Goal: Transaction & Acquisition: Purchase product/service

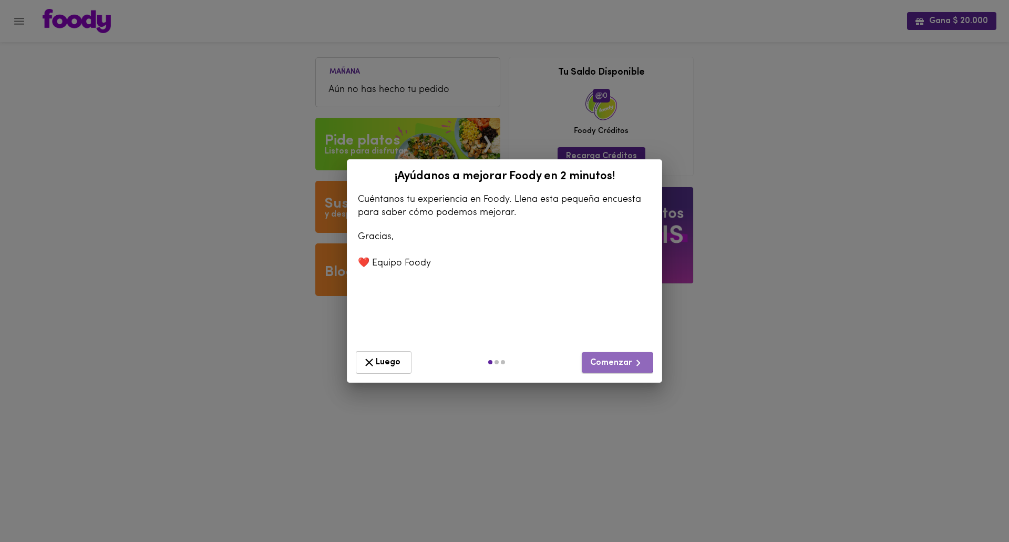
click at [616, 362] on span "Comenzar" at bounding box center [617, 362] width 55 height 13
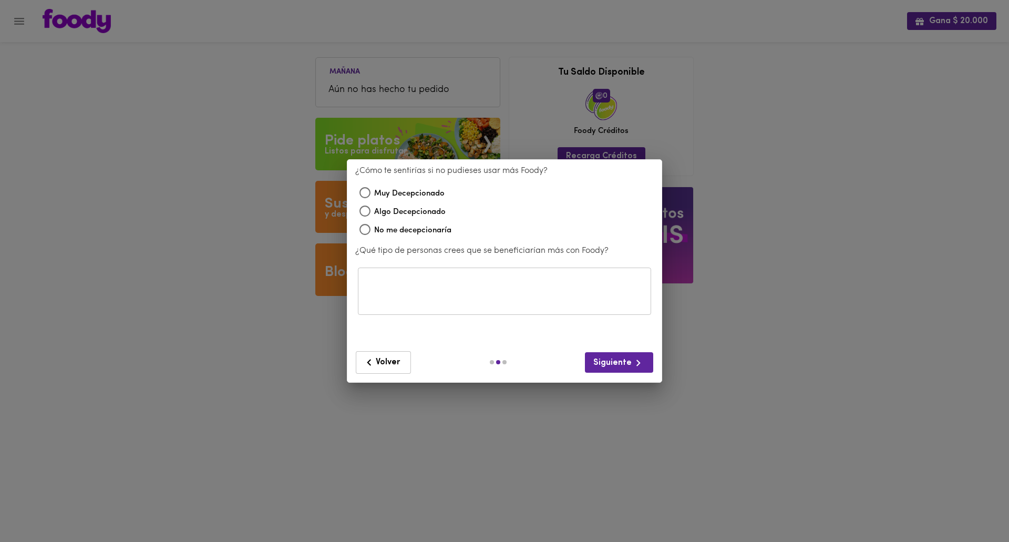
click at [416, 194] on span "Muy Decepcionado" at bounding box center [409, 194] width 70 height 12
click at [374, 194] on input "Muy Decepcionado" at bounding box center [365, 194] width 18 height 18
radio input "true"
click at [612, 364] on span "Siguiente" at bounding box center [619, 362] width 52 height 13
click at [632, 366] on icon "button" at bounding box center [638, 362] width 13 height 13
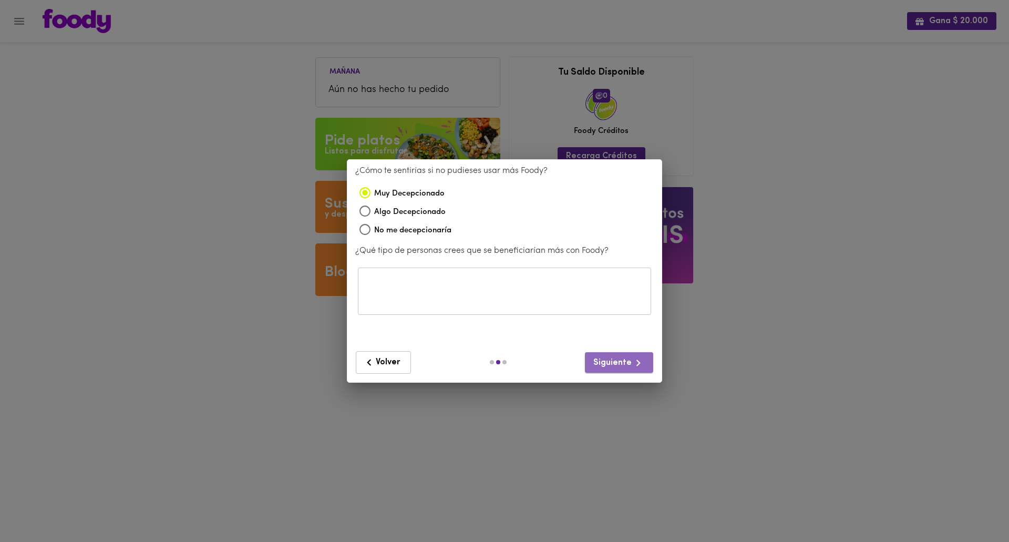
click at [632, 366] on icon "button" at bounding box center [638, 362] width 13 height 13
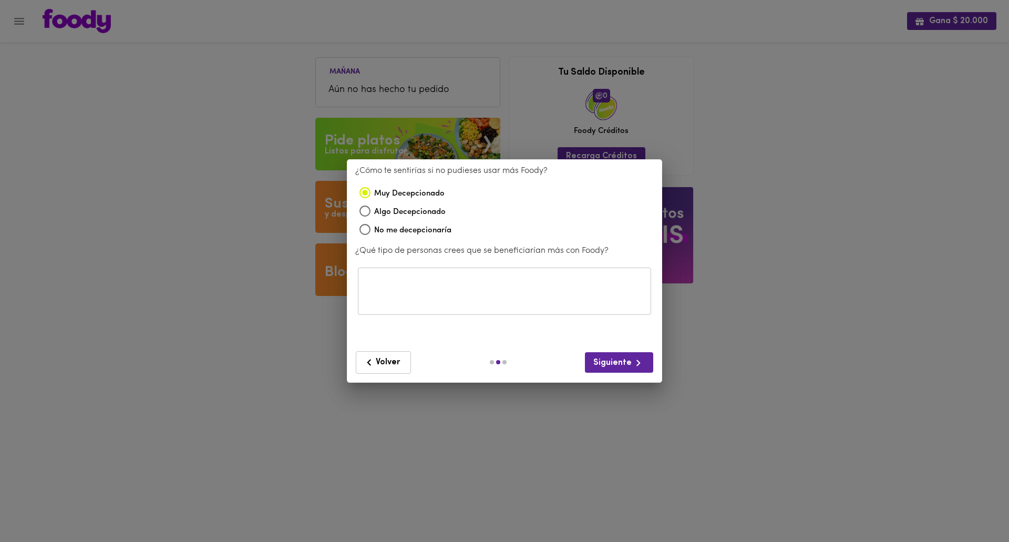
click at [388, 361] on span "Volver" at bounding box center [384, 362] width 42 height 13
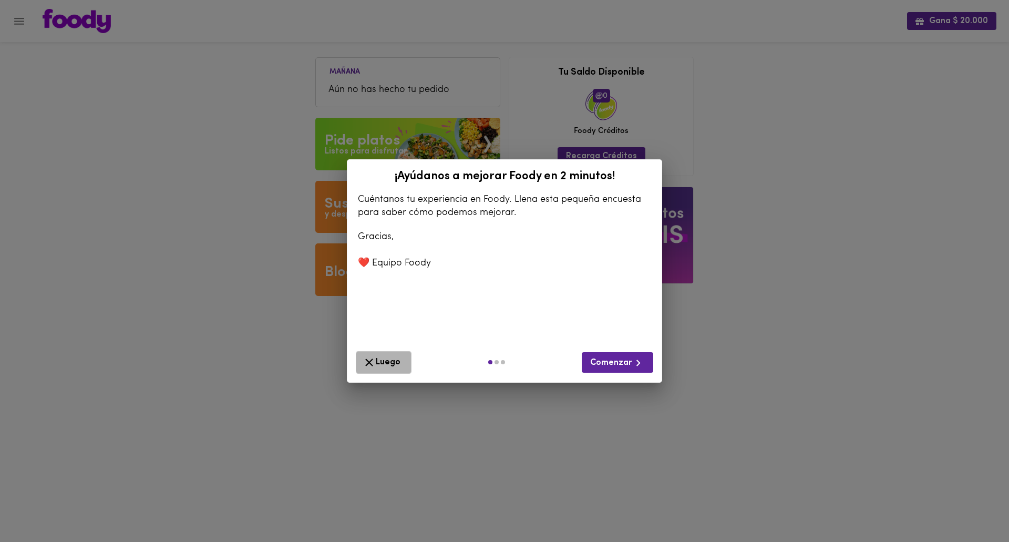
click at [388, 361] on span "Luego" at bounding box center [384, 362] width 42 height 13
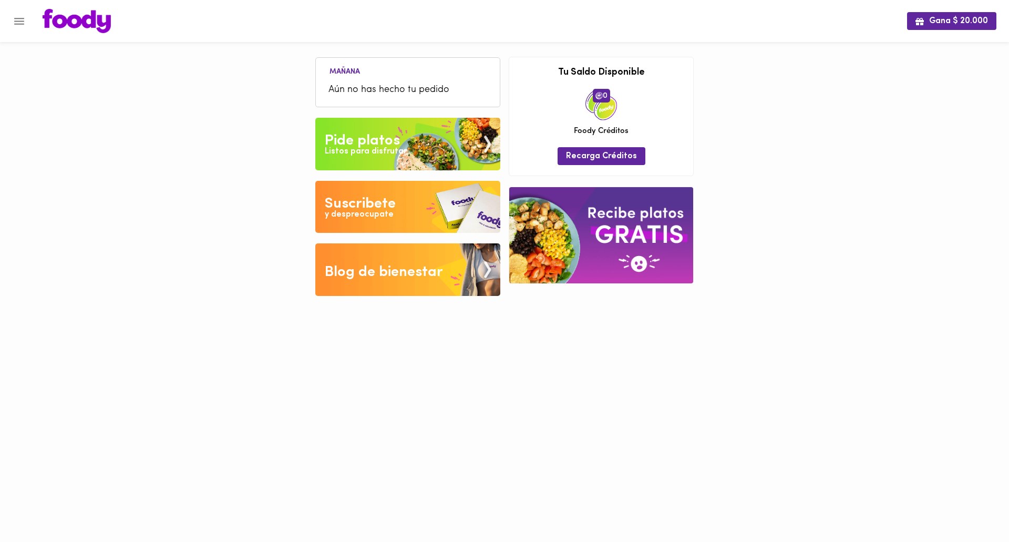
click at [401, 142] on img at bounding box center [407, 144] width 185 height 53
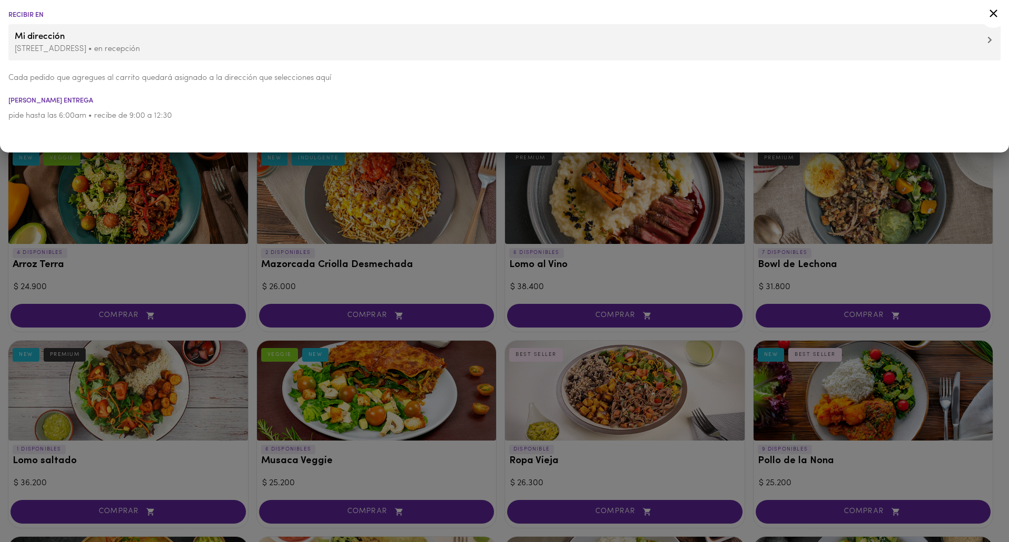
click at [251, 269] on div at bounding box center [504, 271] width 1009 height 542
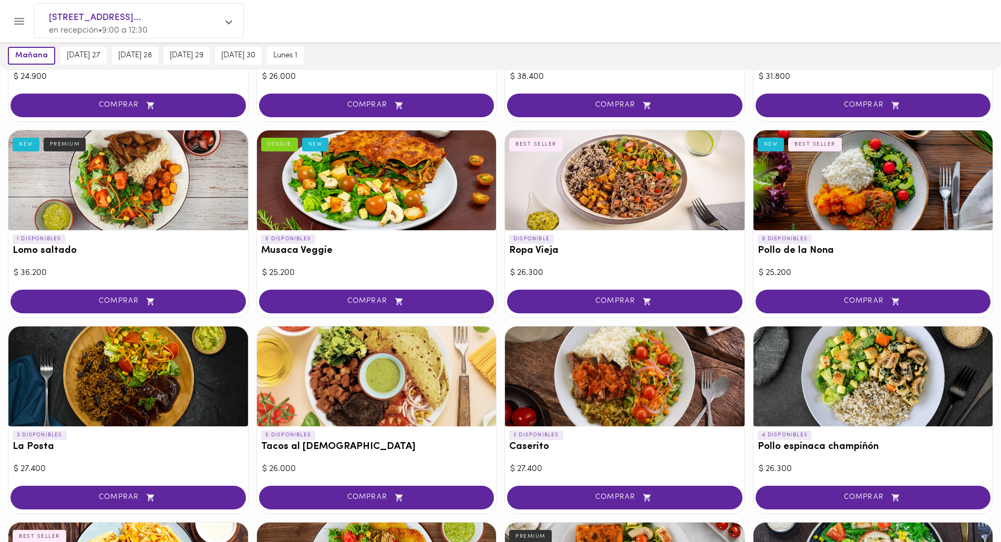
scroll to position [158, 0]
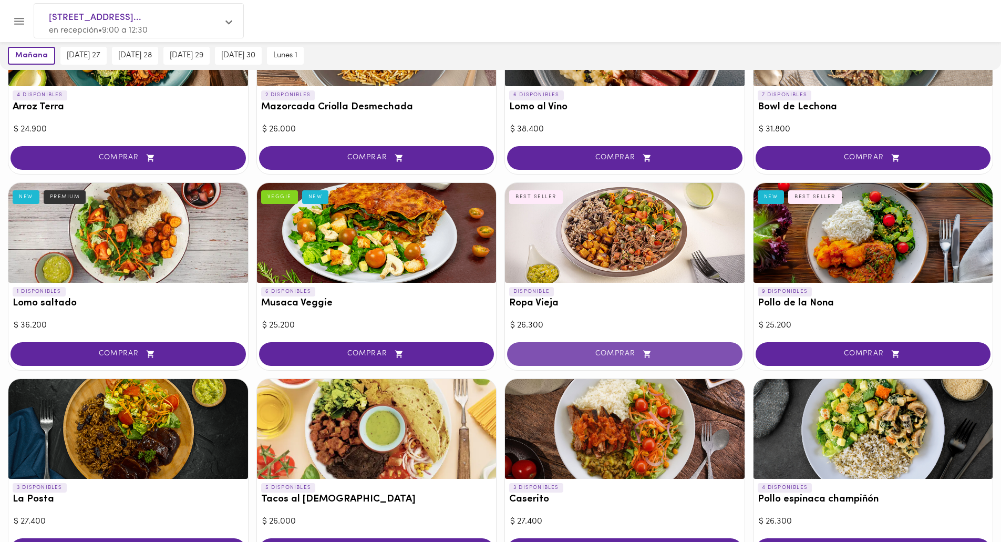
click at [620, 354] on span "COMPRAR" at bounding box center [624, 354] width 209 height 9
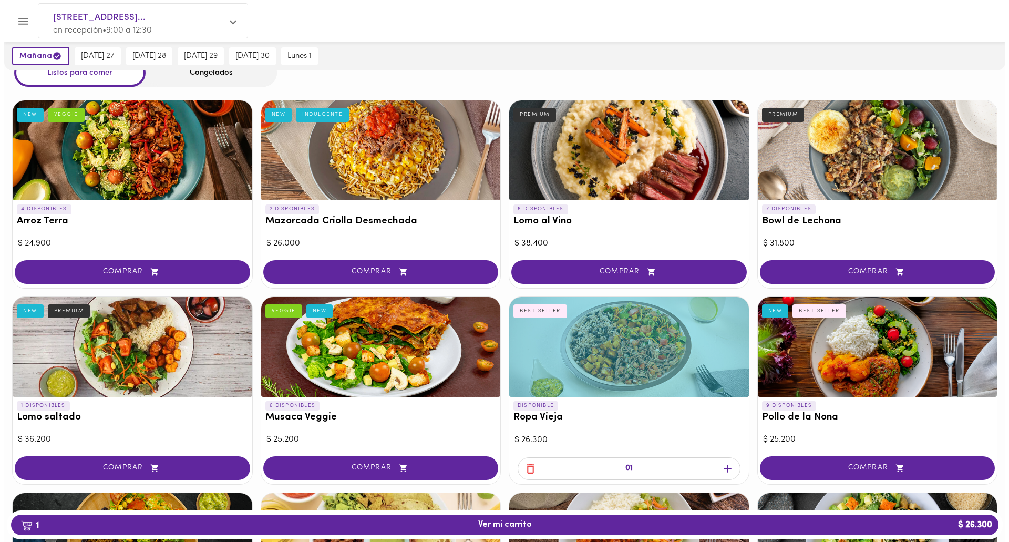
scroll to position [105, 0]
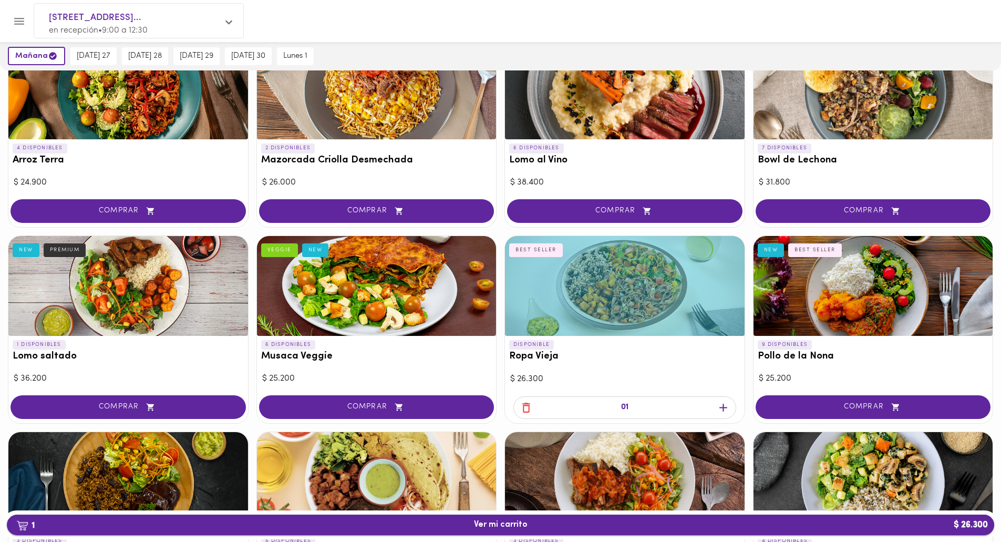
click at [521, 524] on span "1 Ver mi carrito $ 26.300" at bounding box center [501, 525] width 54 height 10
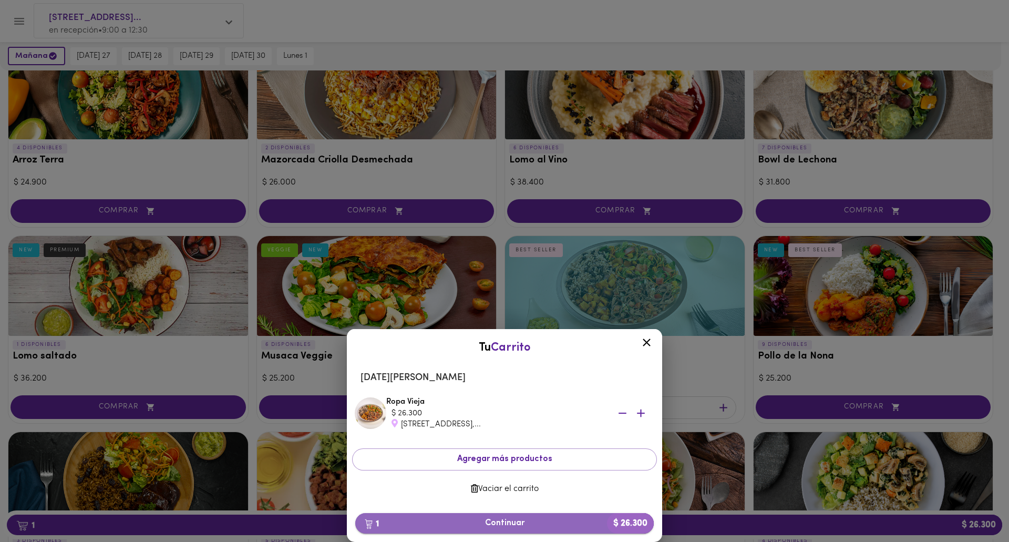
click at [517, 521] on span "1 Continuar $ 26.300" at bounding box center [505, 523] width 282 height 10
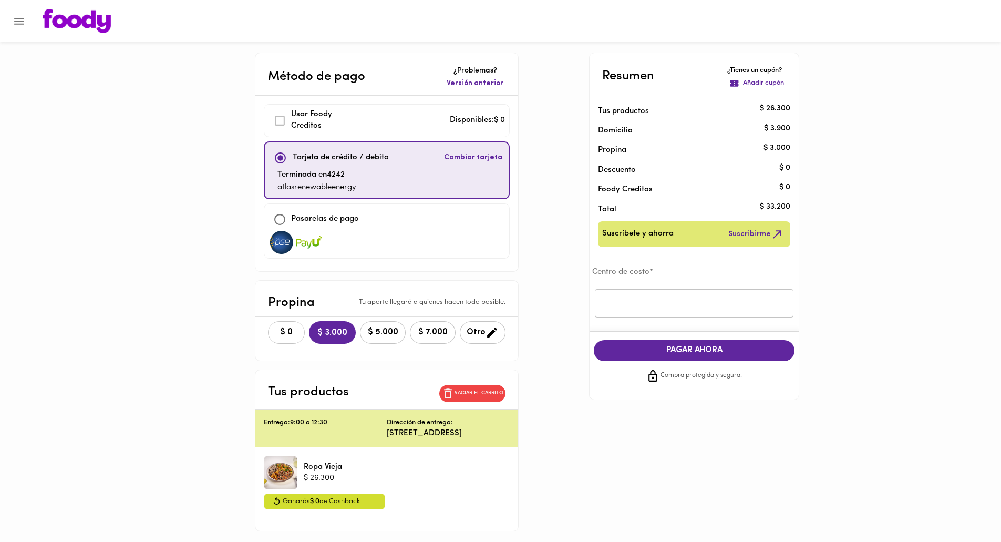
click at [275, 332] on span "$ 0" at bounding box center [286, 333] width 23 height 10
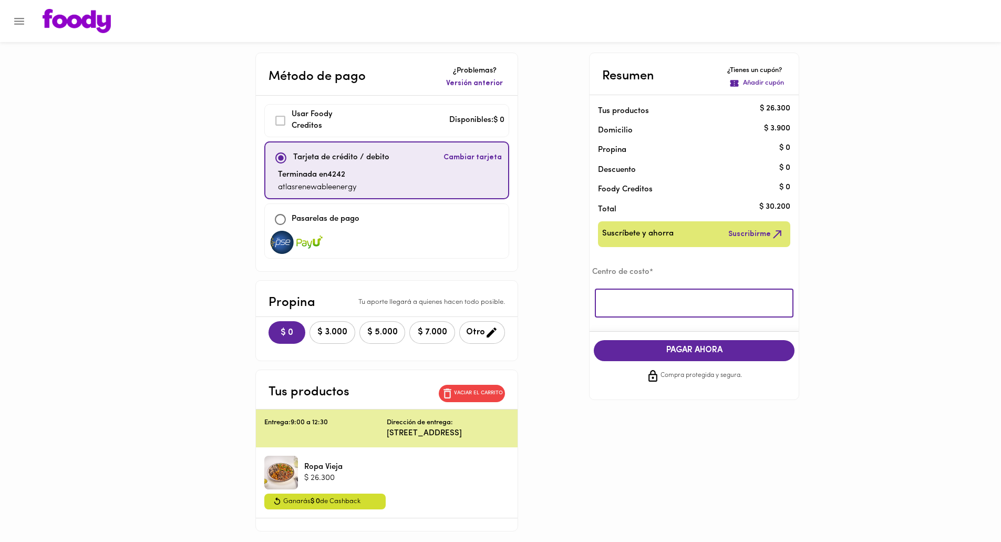
click at [615, 300] on input "text" at bounding box center [694, 303] width 199 height 29
type input "atlas"
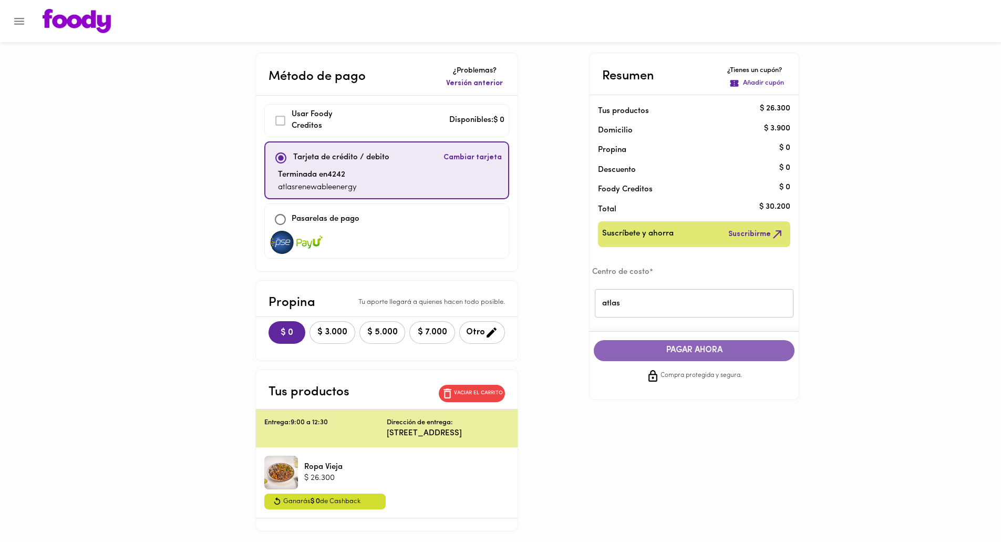
click at [697, 345] on span "PAGAR AHORA" at bounding box center [695, 350] width 180 height 10
